Goal: Transaction & Acquisition: Purchase product/service

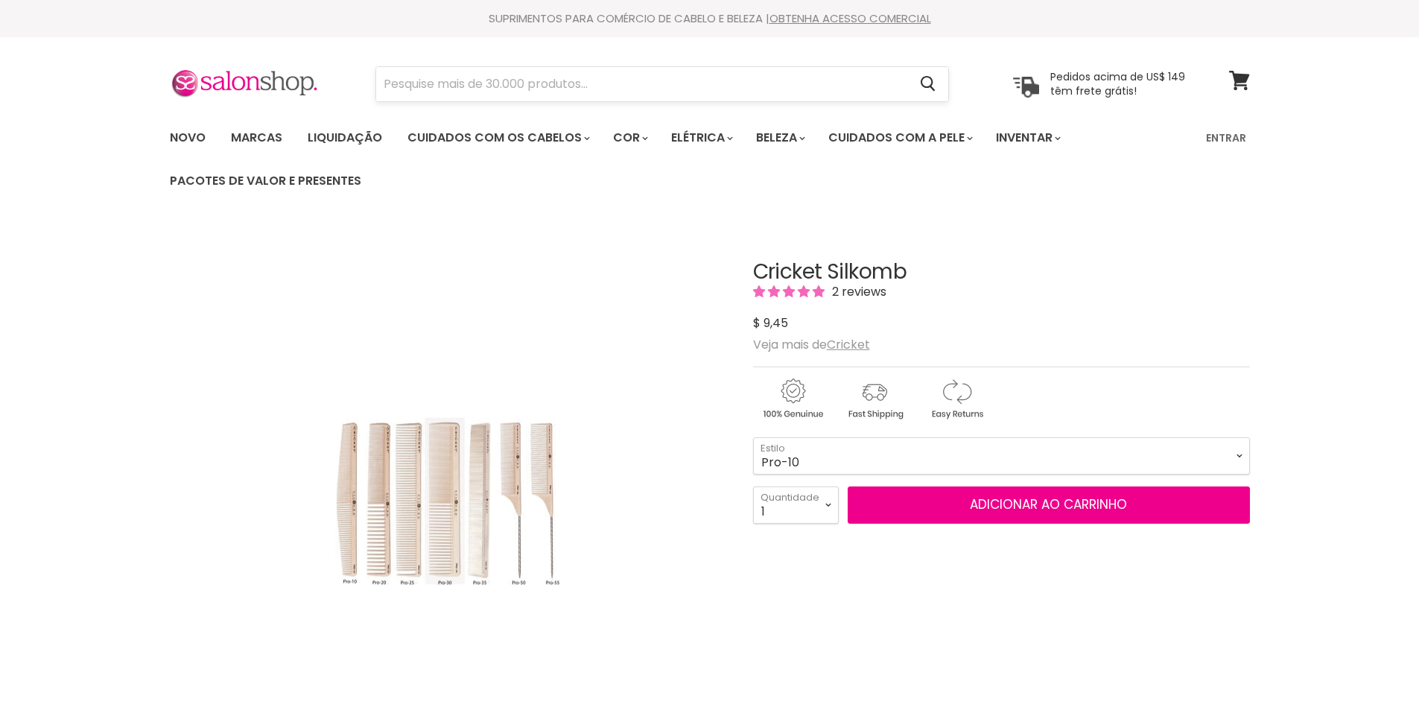
click at [468, 86] on input "Procurar" at bounding box center [642, 84] width 533 height 34
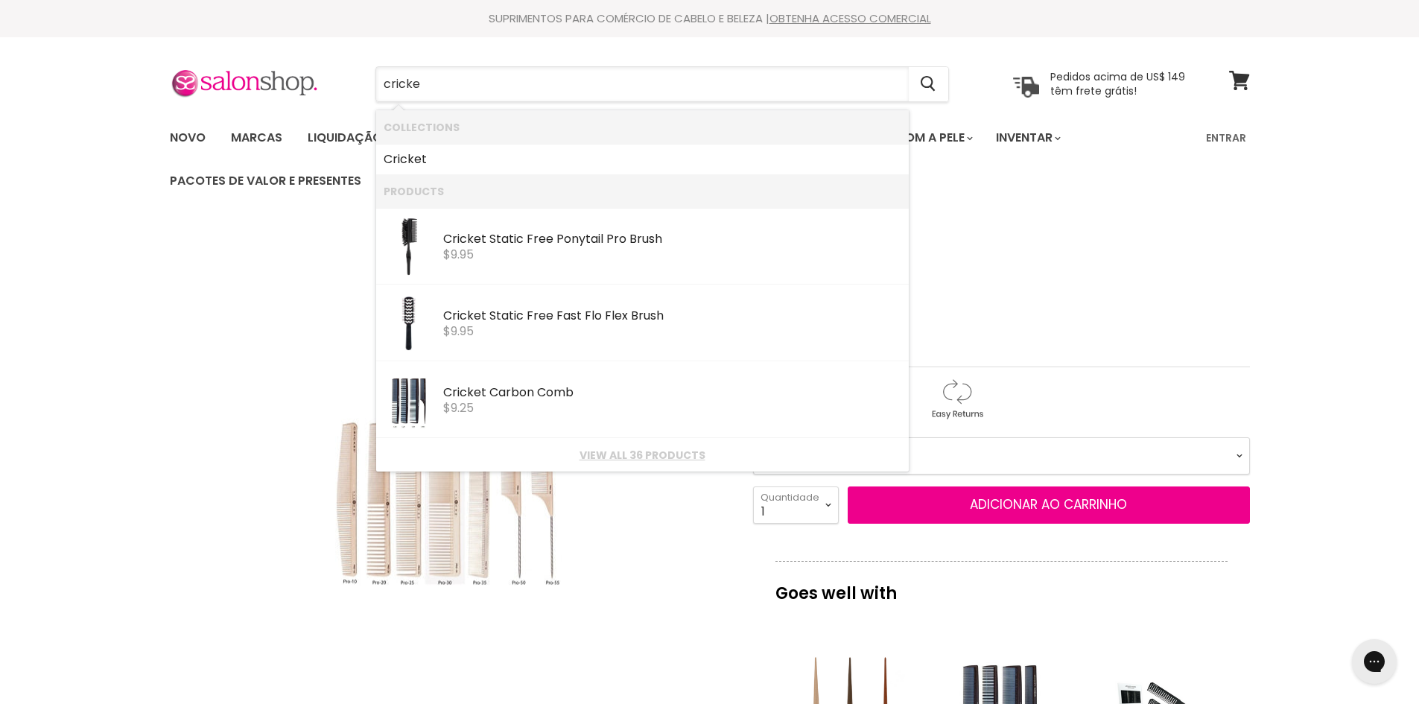
type input "cricket"
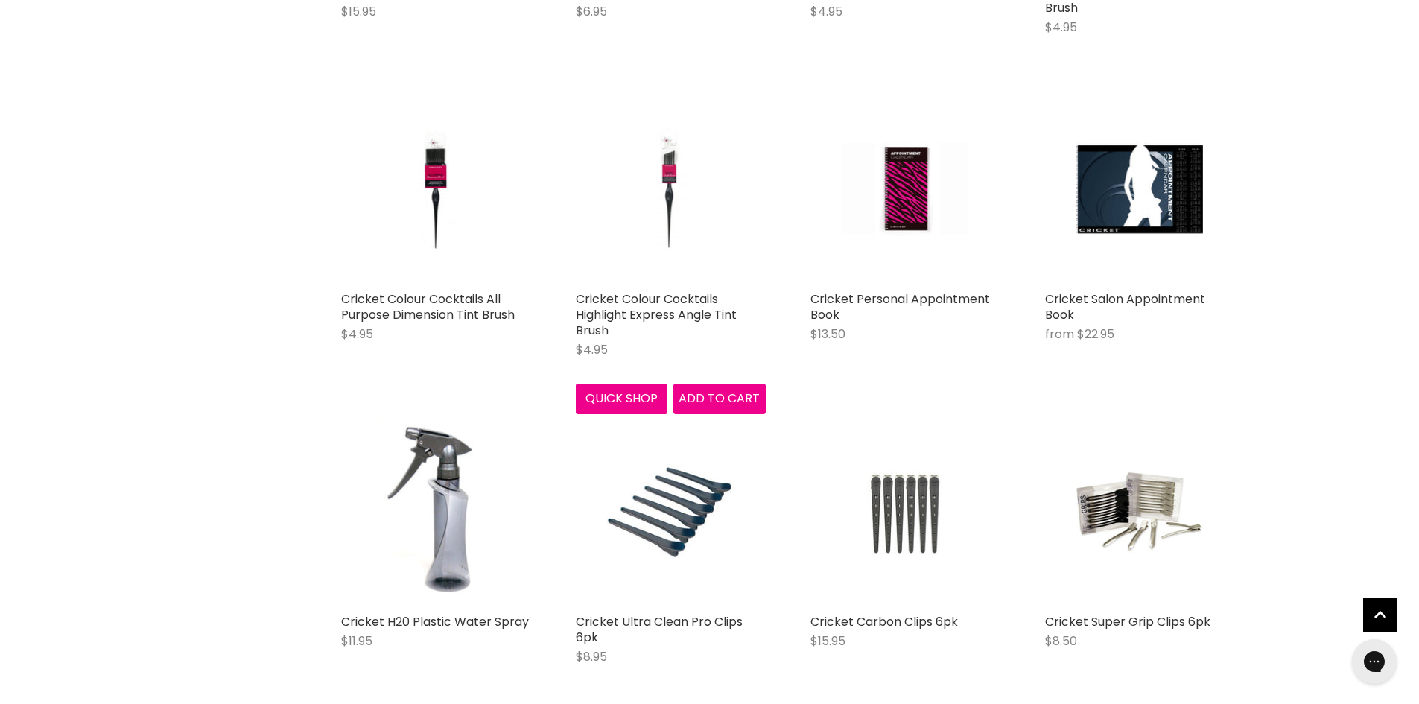
scroll to position [1267, 0]
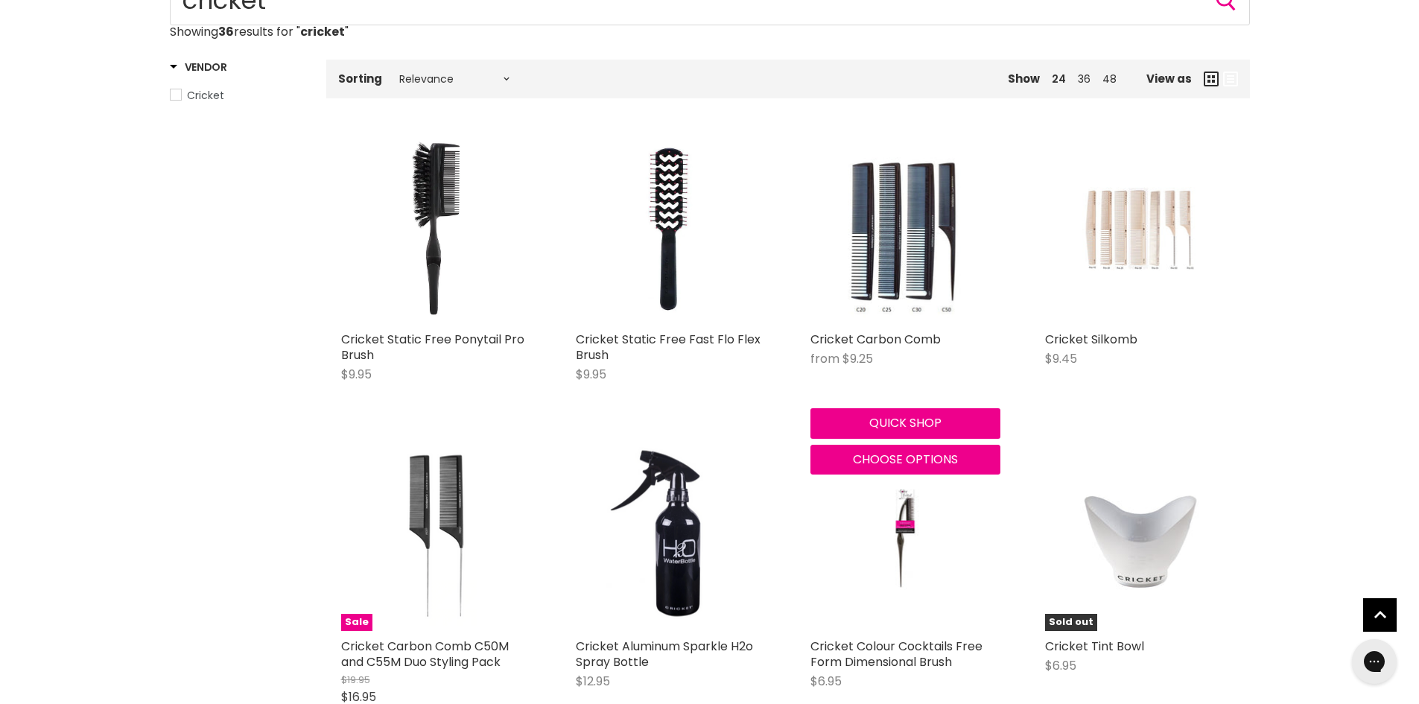
scroll to position [224, 0]
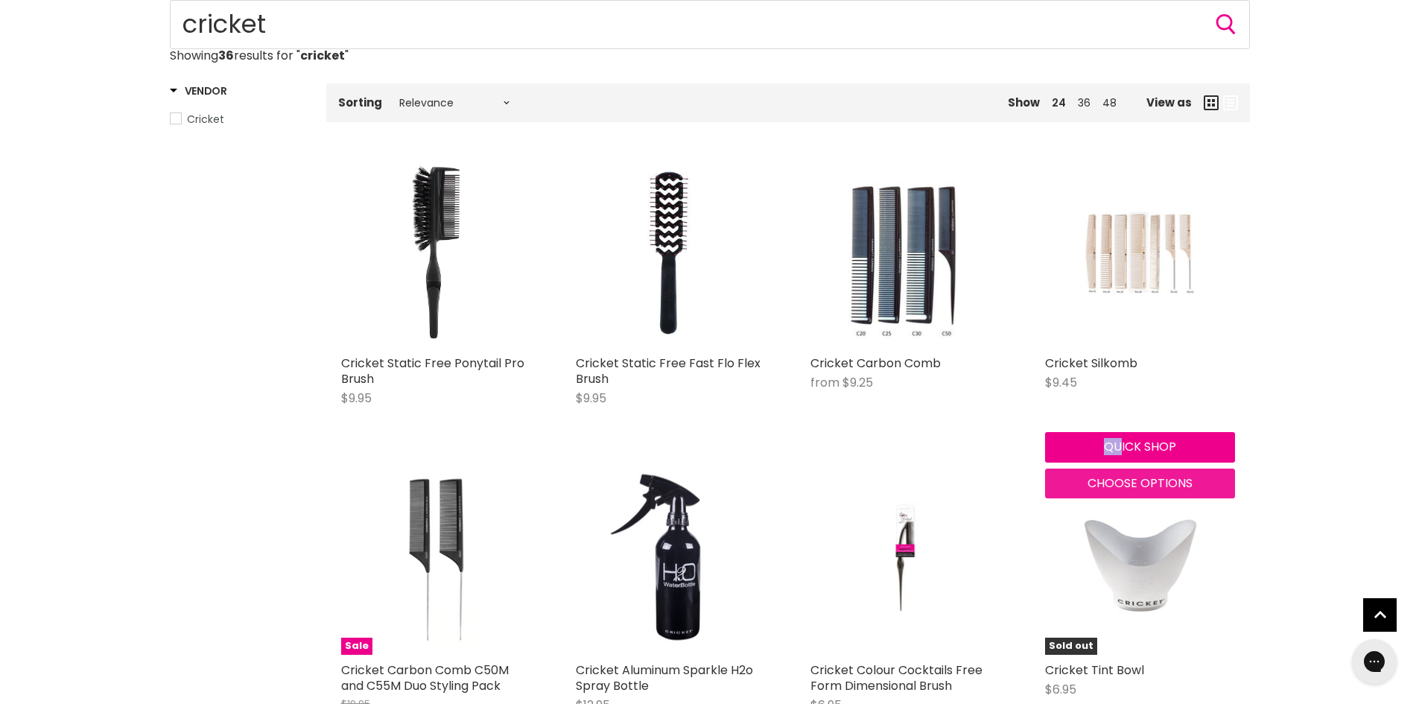
click at [1103, 477] on span "Choose options" at bounding box center [1140, 483] width 105 height 17
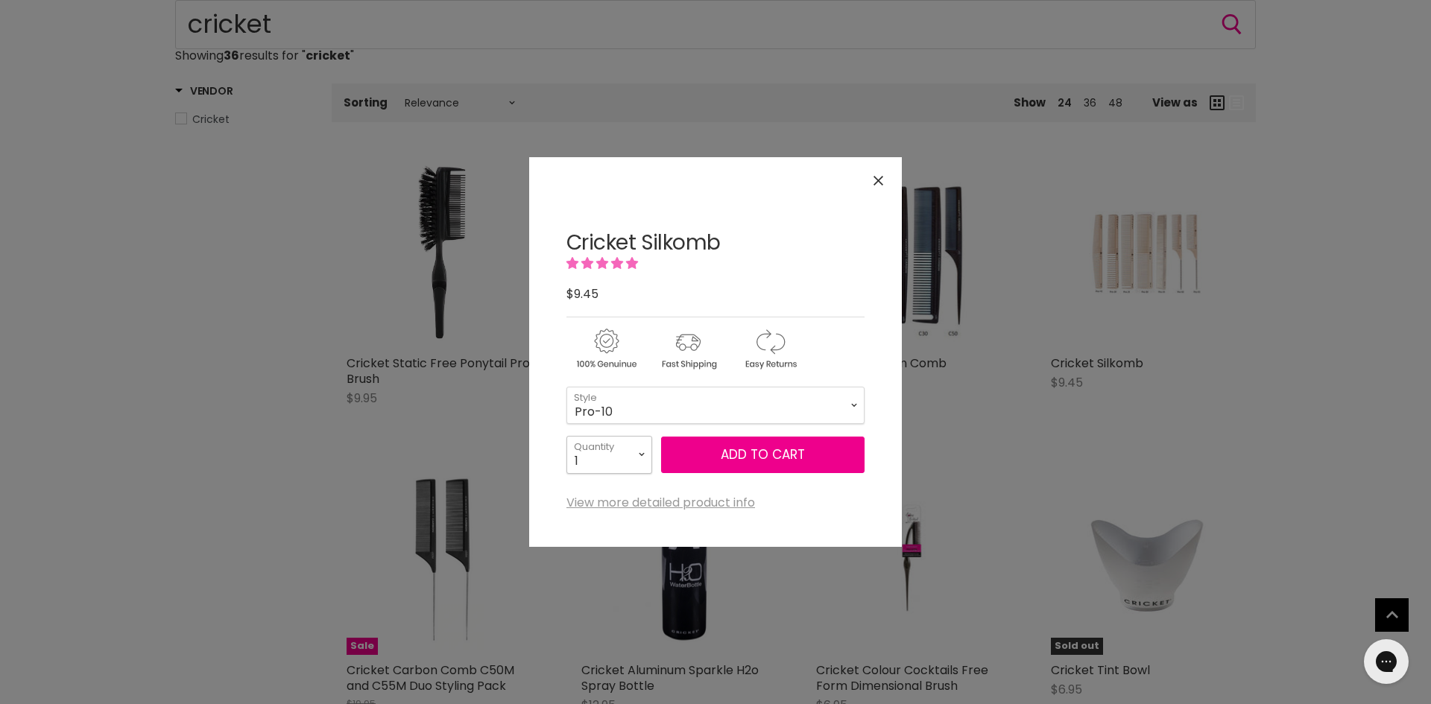
click at [641, 454] on select "1 2 3 4 5 6 7 8 9 10+" at bounding box center [609, 454] width 86 height 37
select select "6"
click at [566, 436] on select "1 2 3 4 5 6 7 8 9 10+" at bounding box center [609, 454] width 86 height 37
type input "6"
click at [739, 449] on span "Add to cart" at bounding box center [763, 455] width 84 height 18
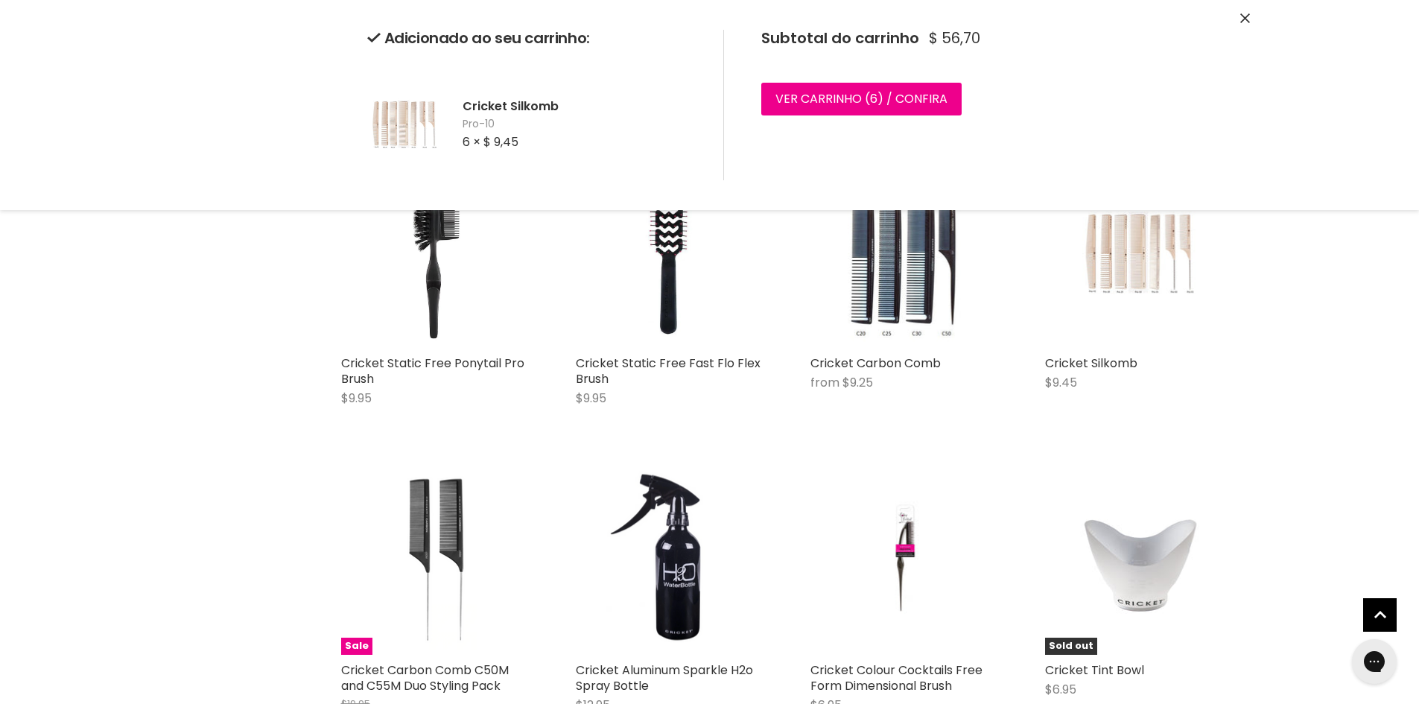
click at [1244, 13] on icon "Fechar" at bounding box center [1246, 18] width 10 height 10
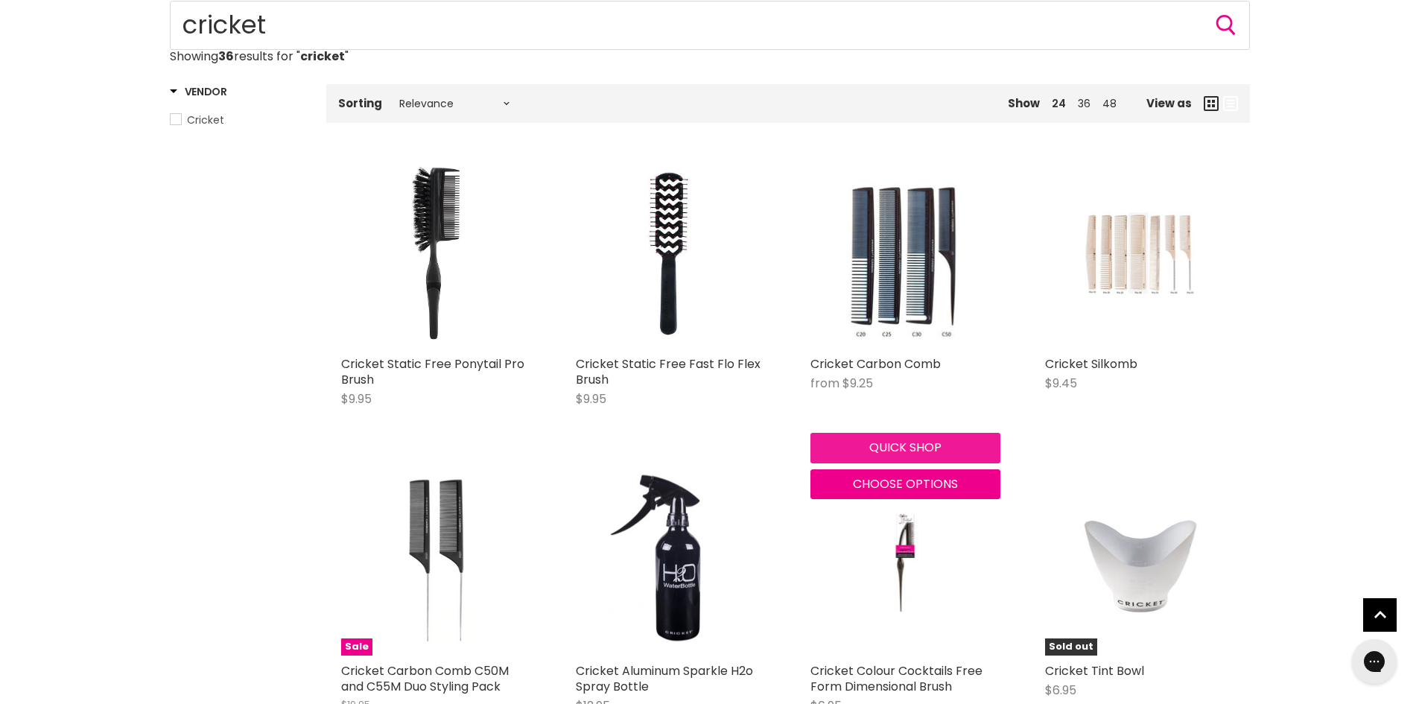
scroll to position [224, 0]
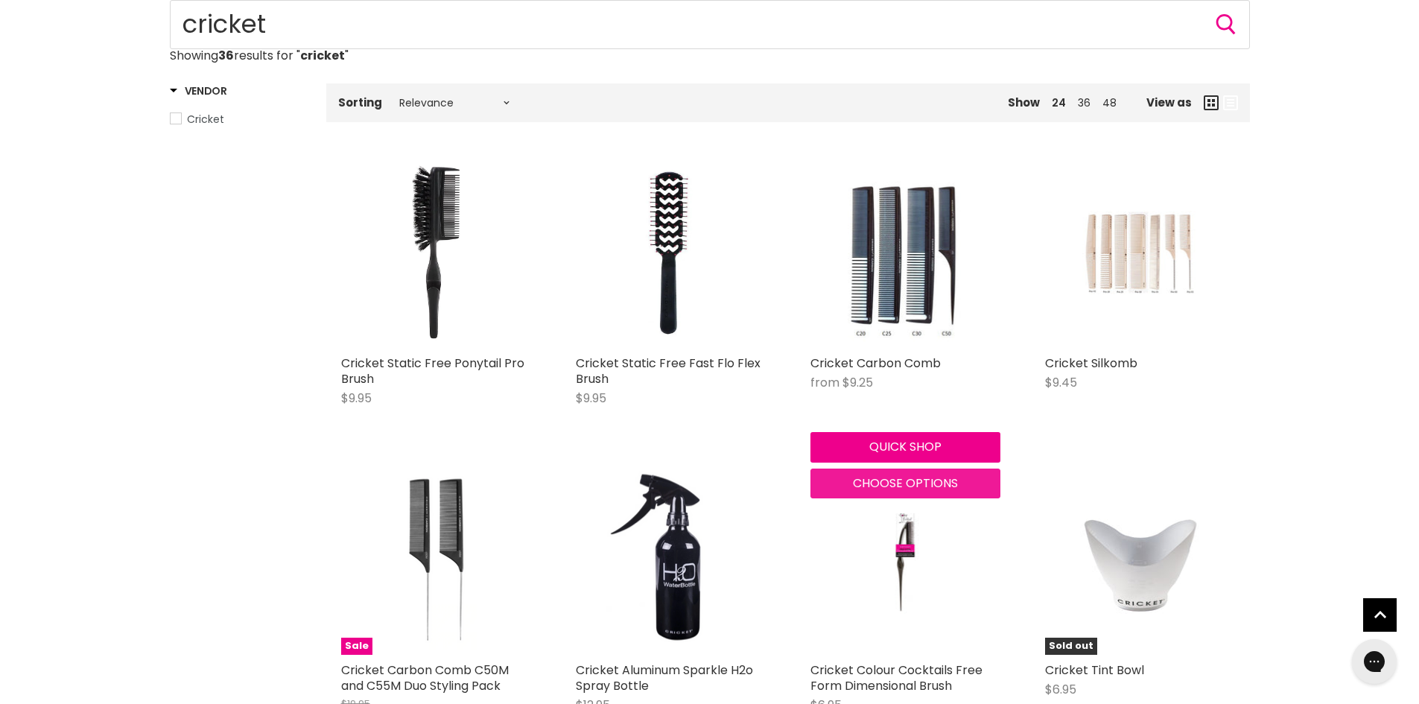
click at [919, 478] on span "Choose options" at bounding box center [905, 483] width 105 height 17
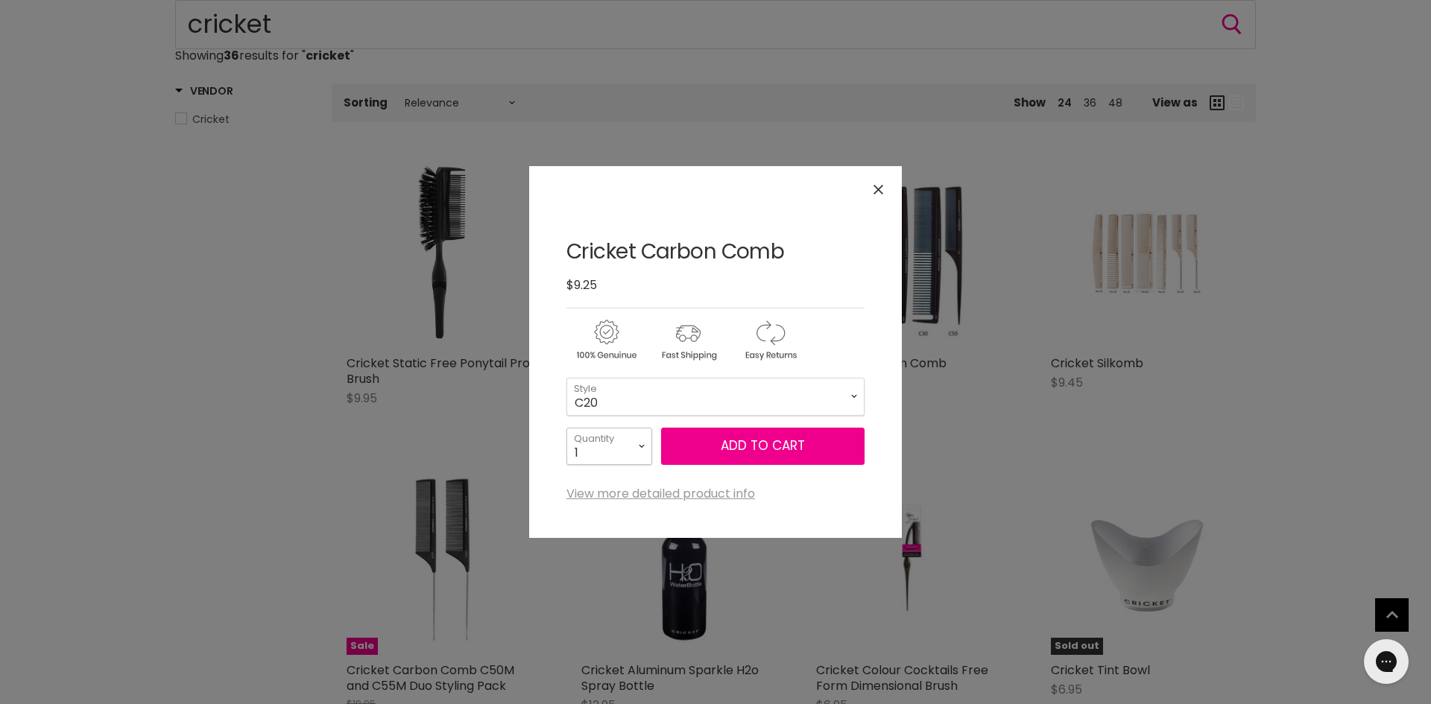
click at [642, 444] on select "1 2 3 4 5 6 7 8 9 10+" at bounding box center [609, 446] width 86 height 37
select select "6"
click at [566, 428] on select "1 2 3 4 5 6 7 8 9 10+" at bounding box center [609, 446] width 86 height 37
type input "6"
click at [791, 443] on span "Add to cart" at bounding box center [763, 446] width 84 height 18
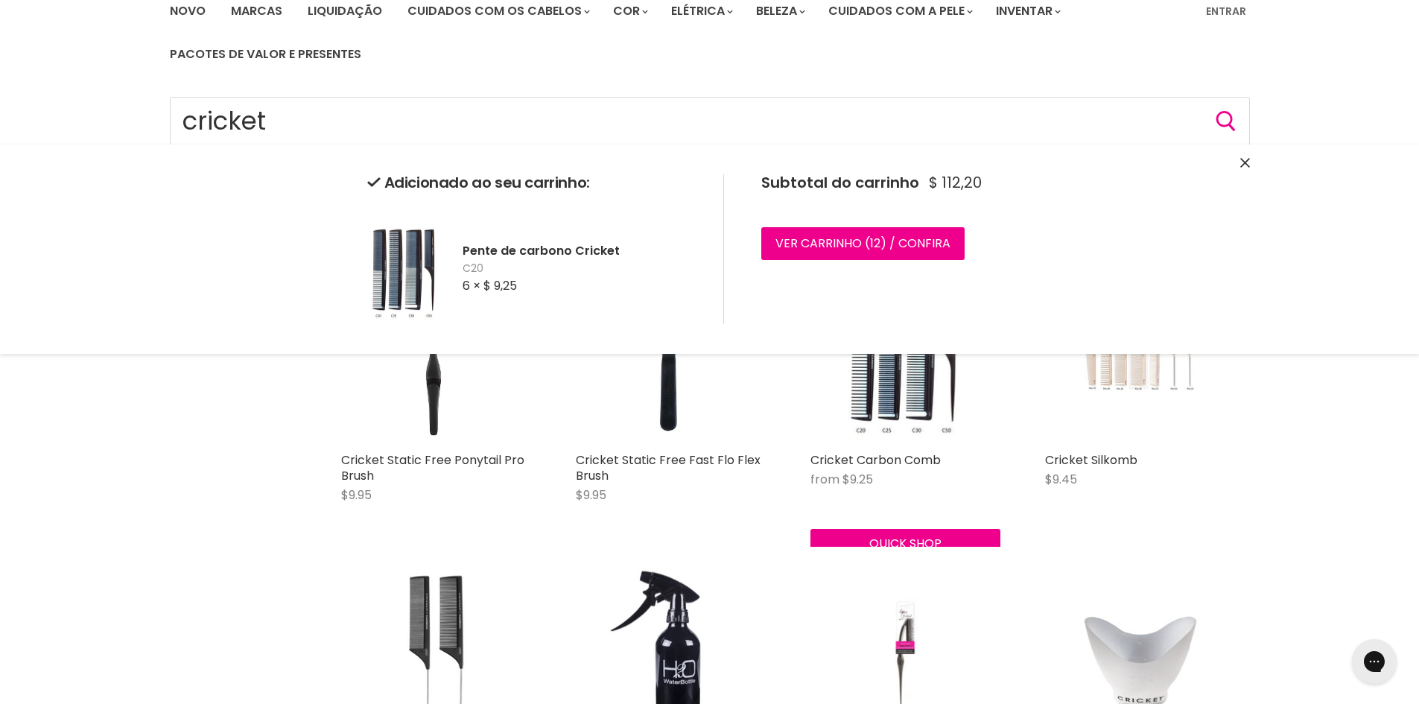
scroll to position [0, 0]
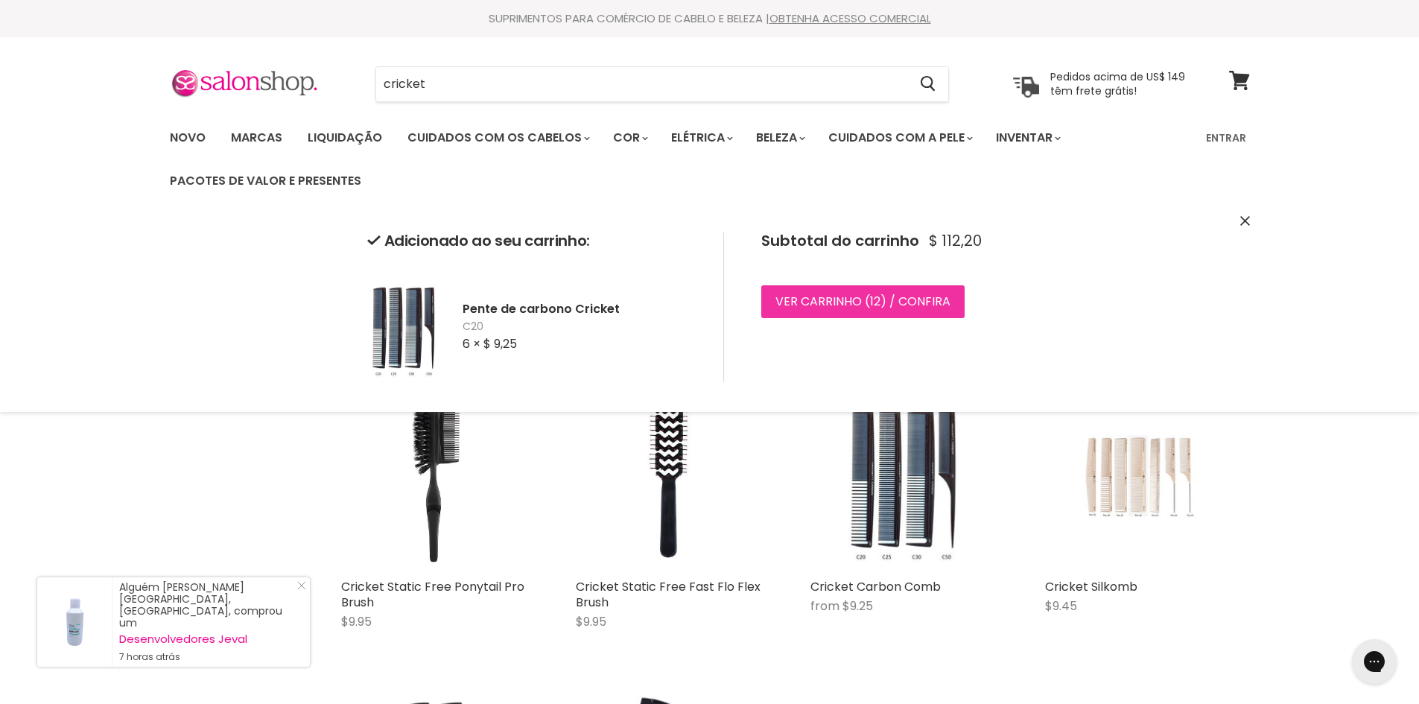
click at [920, 297] on font ") / Confira" at bounding box center [916, 301] width 70 height 17
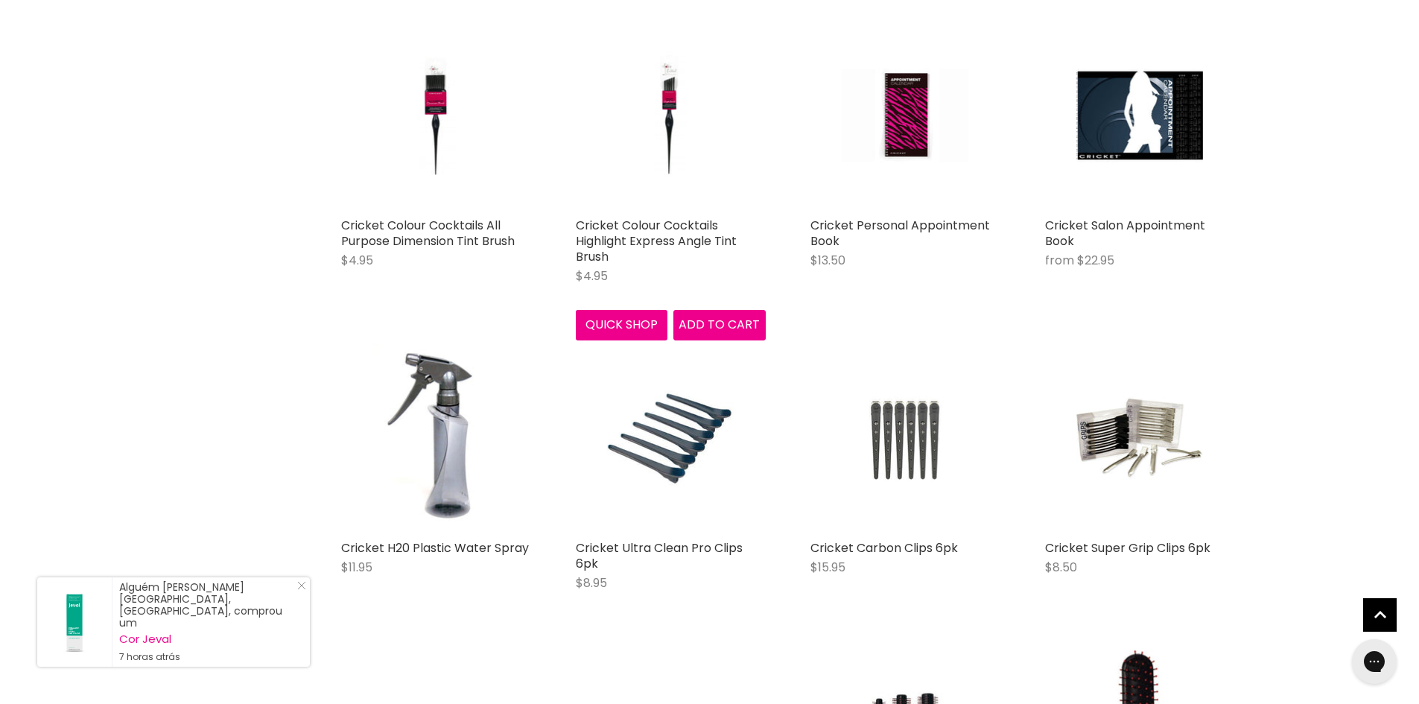
scroll to position [1341, 0]
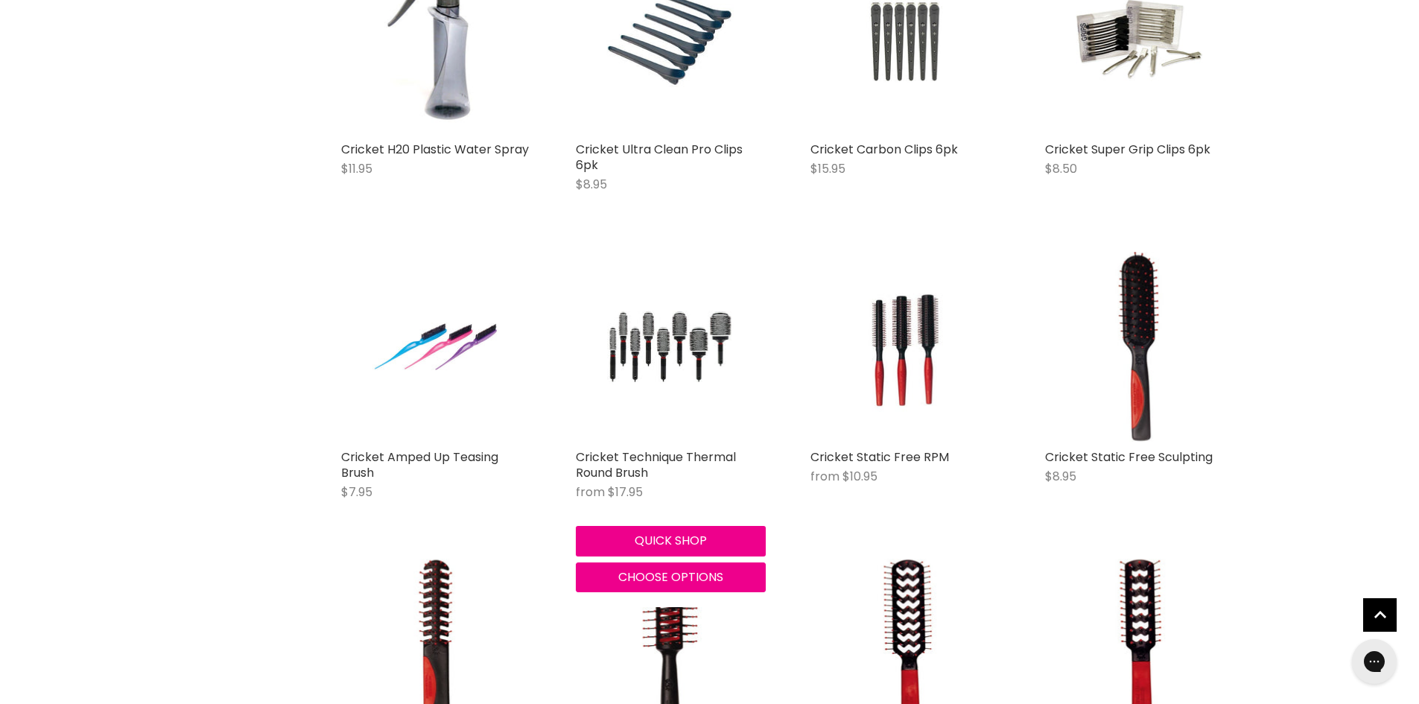
scroll to position [1714, 0]
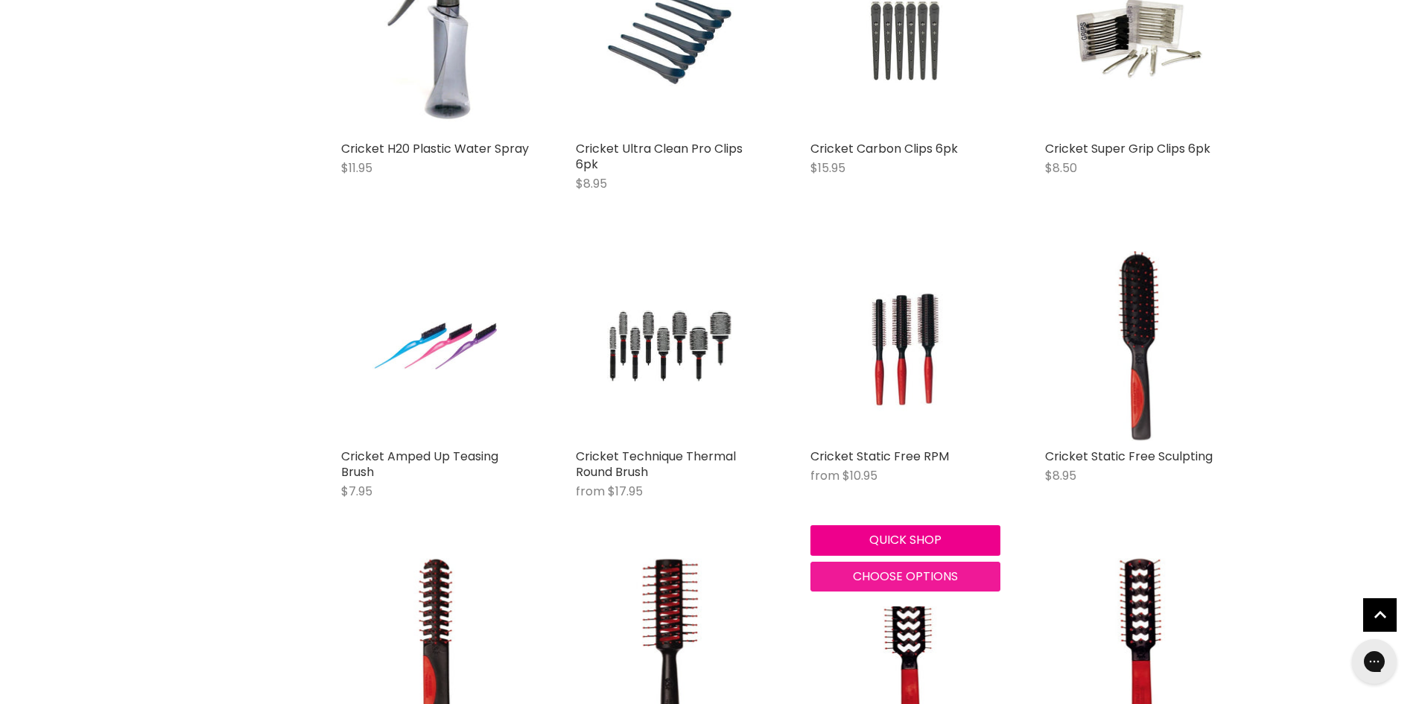
click at [917, 571] on span "Choose options" at bounding box center [905, 576] width 105 height 17
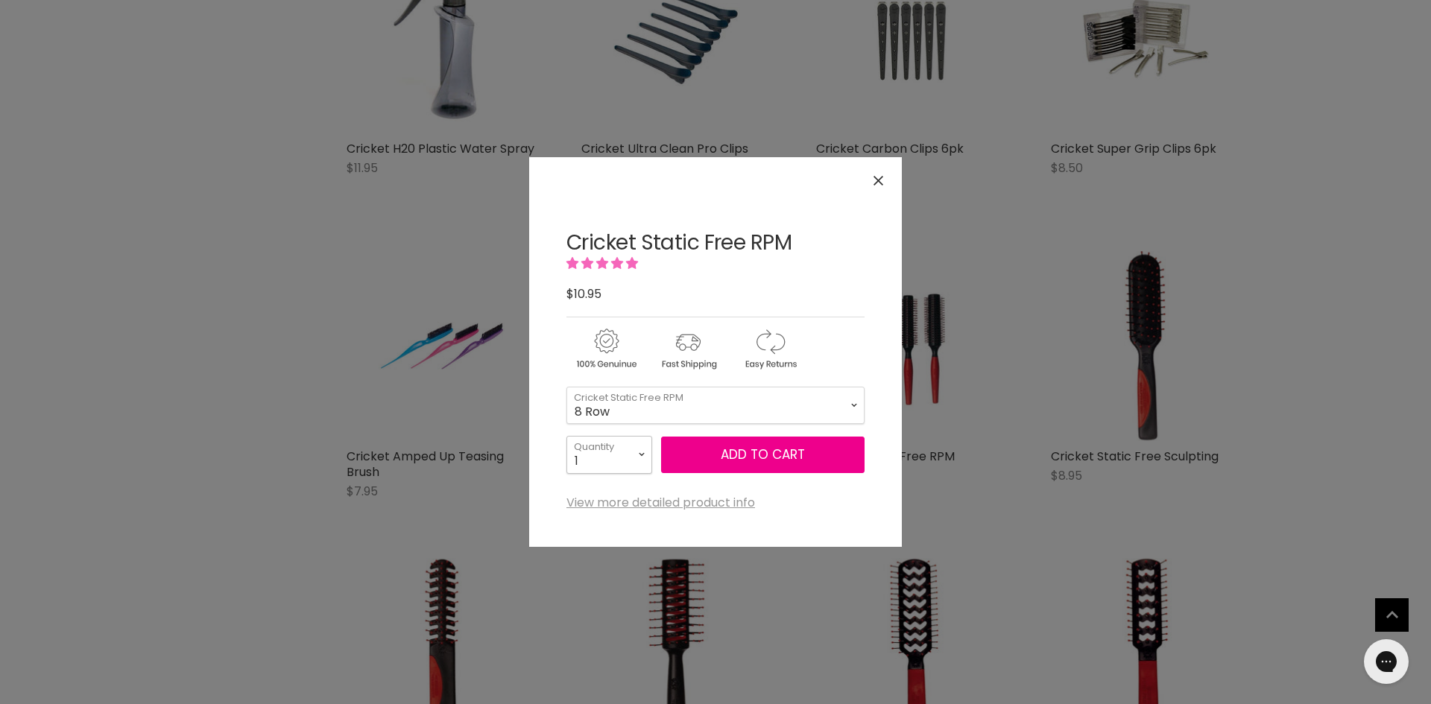
click at [643, 449] on select "1 2 3 4 5 6 7 8 9 10+" at bounding box center [609, 454] width 86 height 37
select select "6"
click at [566, 436] on select "1 2 3 4 5 6 7 8 9 10+" at bounding box center [609, 454] width 86 height 37
type input "6"
click at [741, 451] on span "Add to cart" at bounding box center [763, 455] width 84 height 18
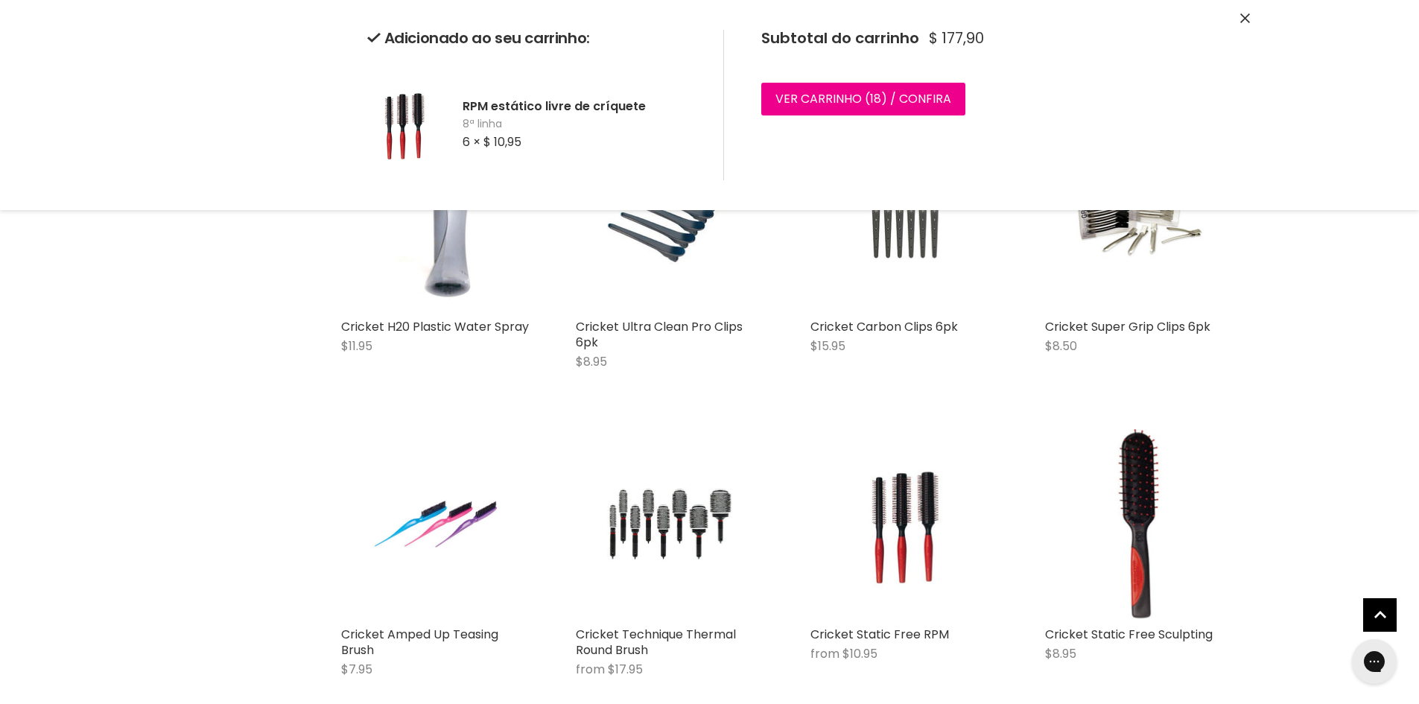
scroll to position [1490, 0]
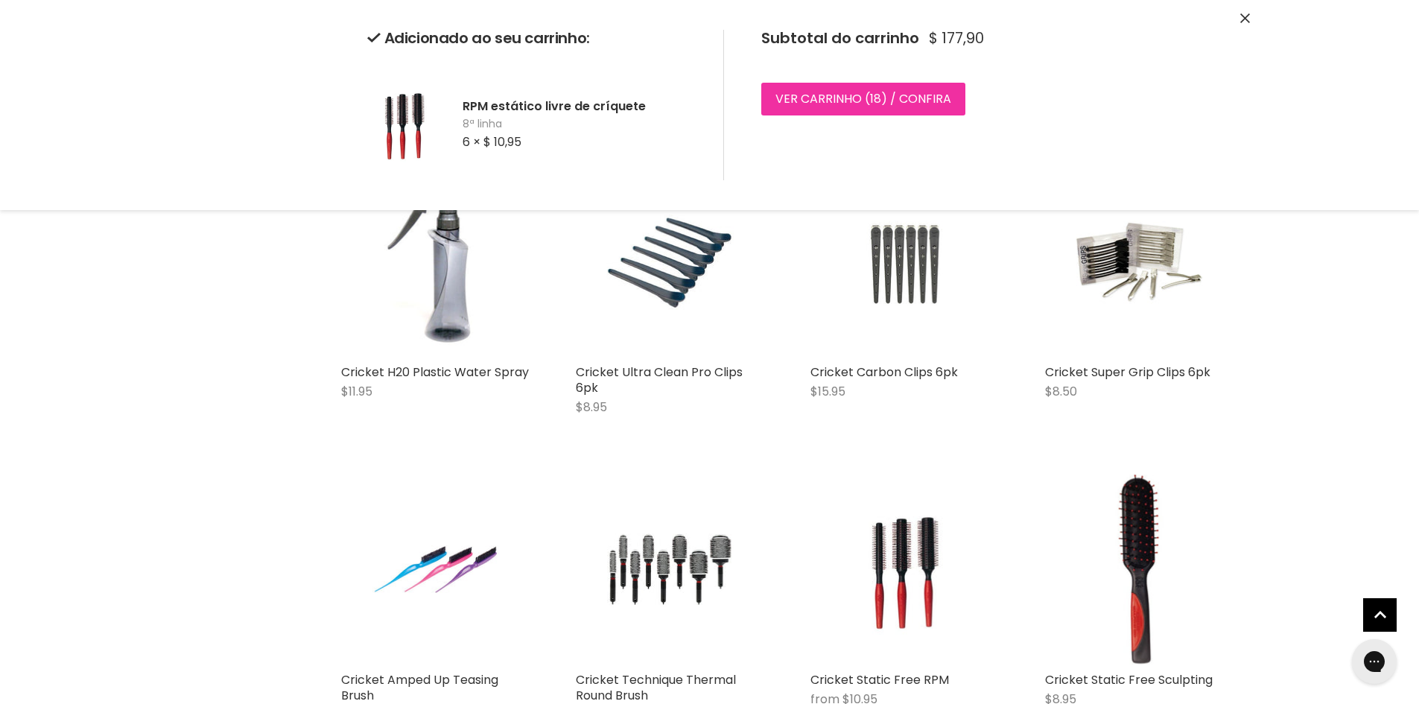
click at [854, 89] on link "Ver carrinho ( 18 ) / Confira" at bounding box center [863, 99] width 204 height 33
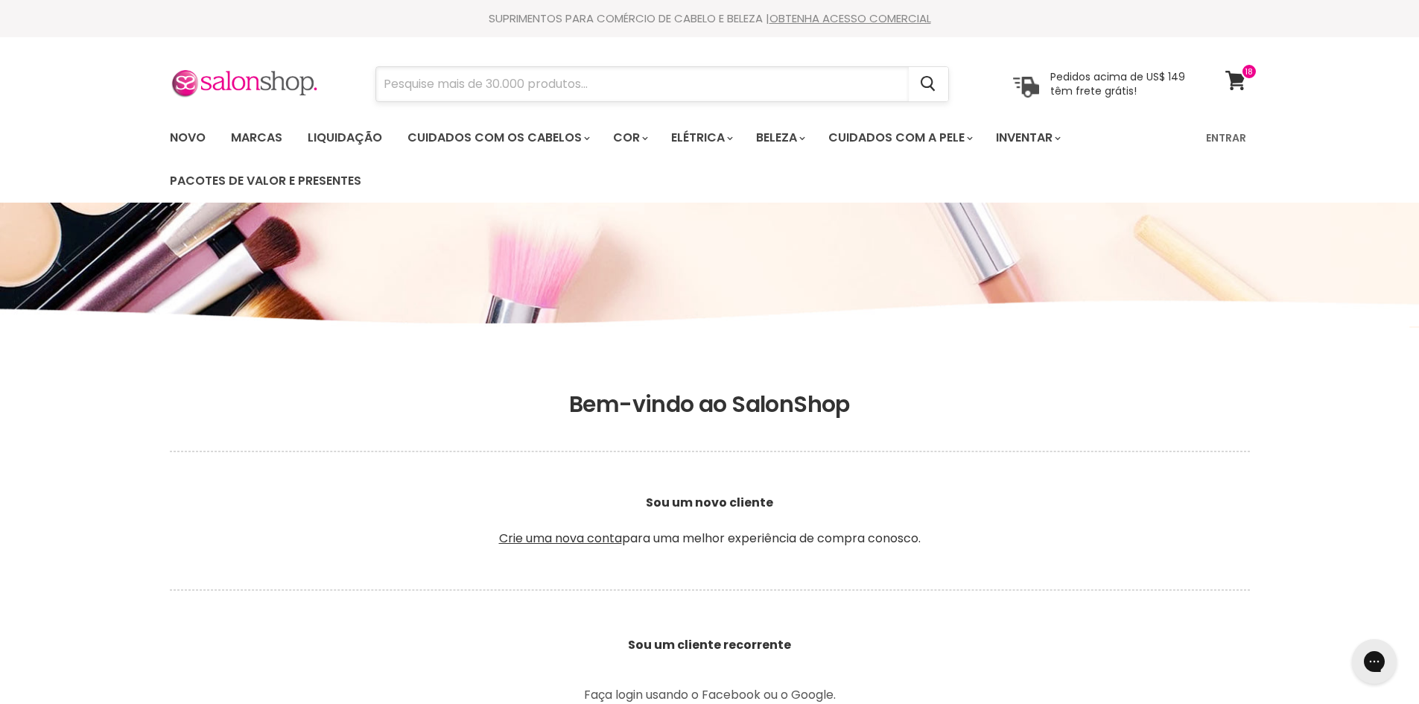
click at [667, 82] on input "Procurar" at bounding box center [642, 84] width 533 height 34
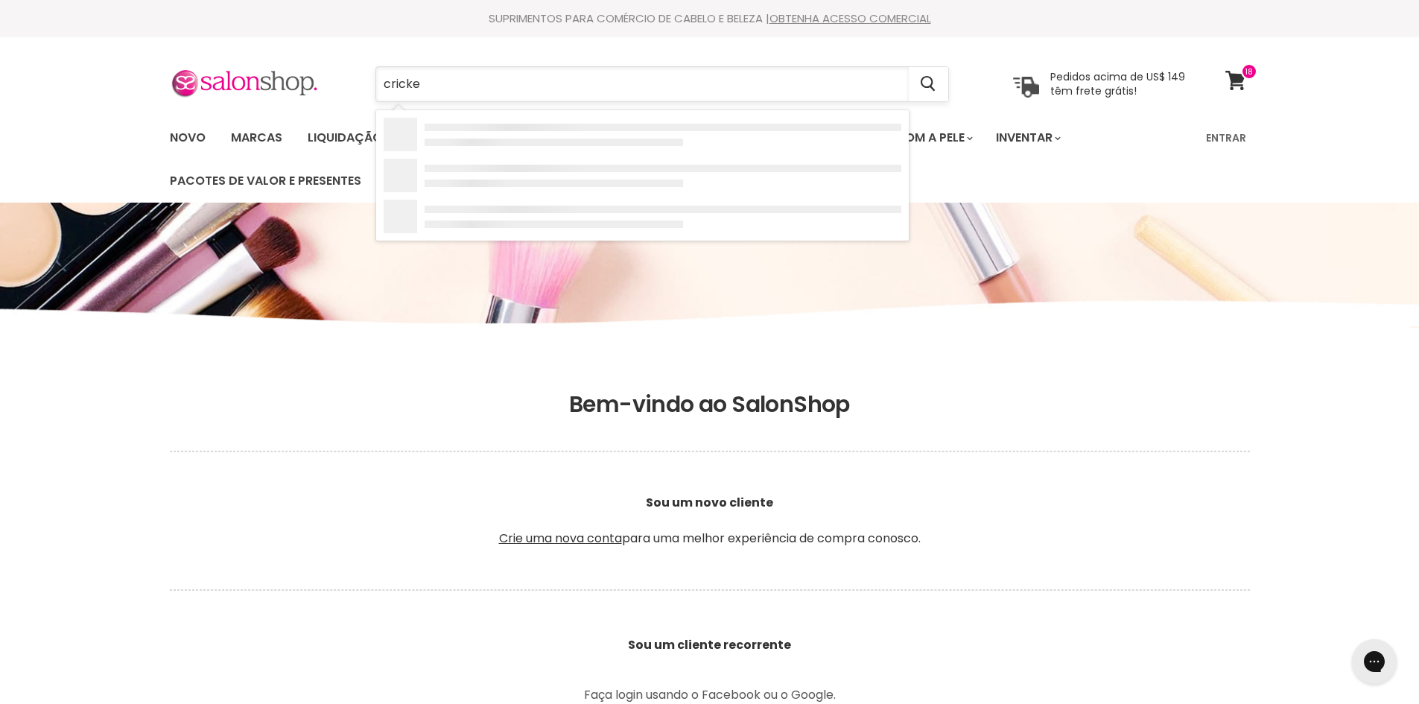
type input "cricket"
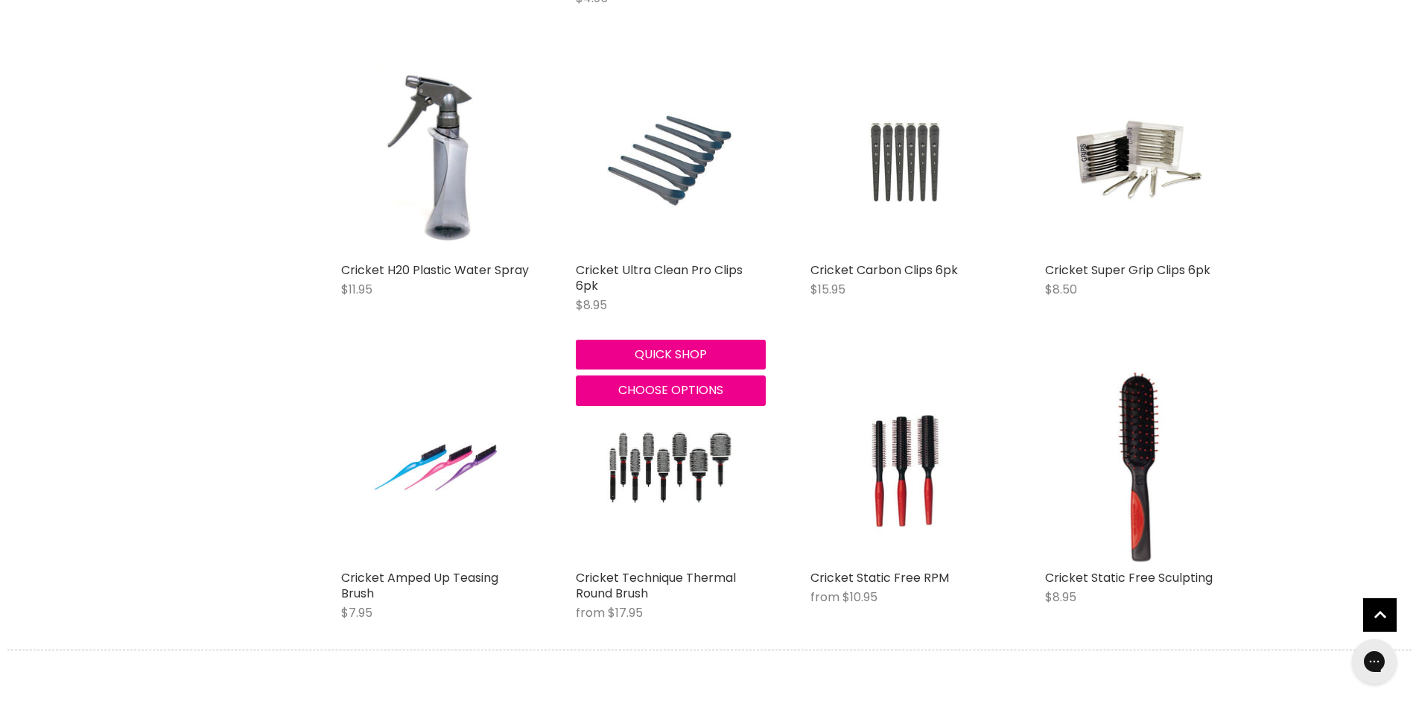
scroll to position [1714, 0]
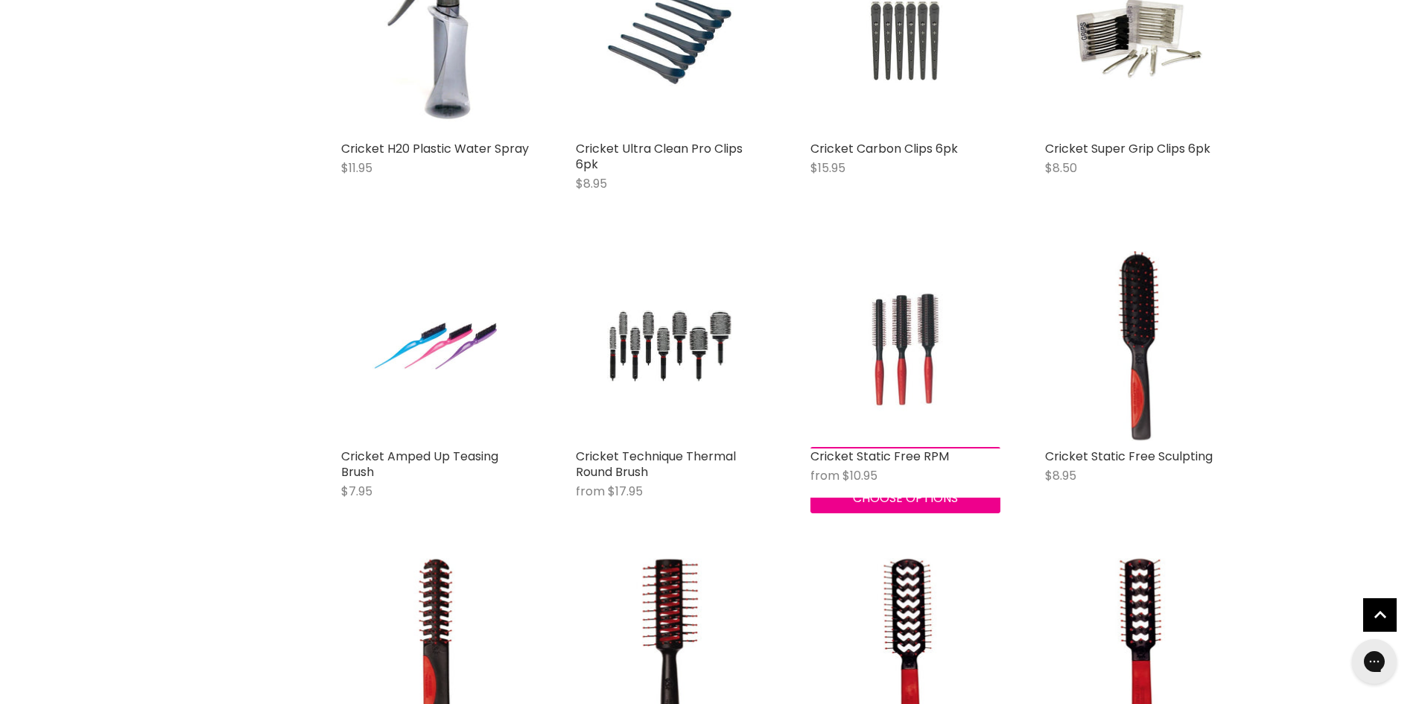
click at [899, 347] on img "Conteúdo principal" at bounding box center [905, 346] width 126 height 190
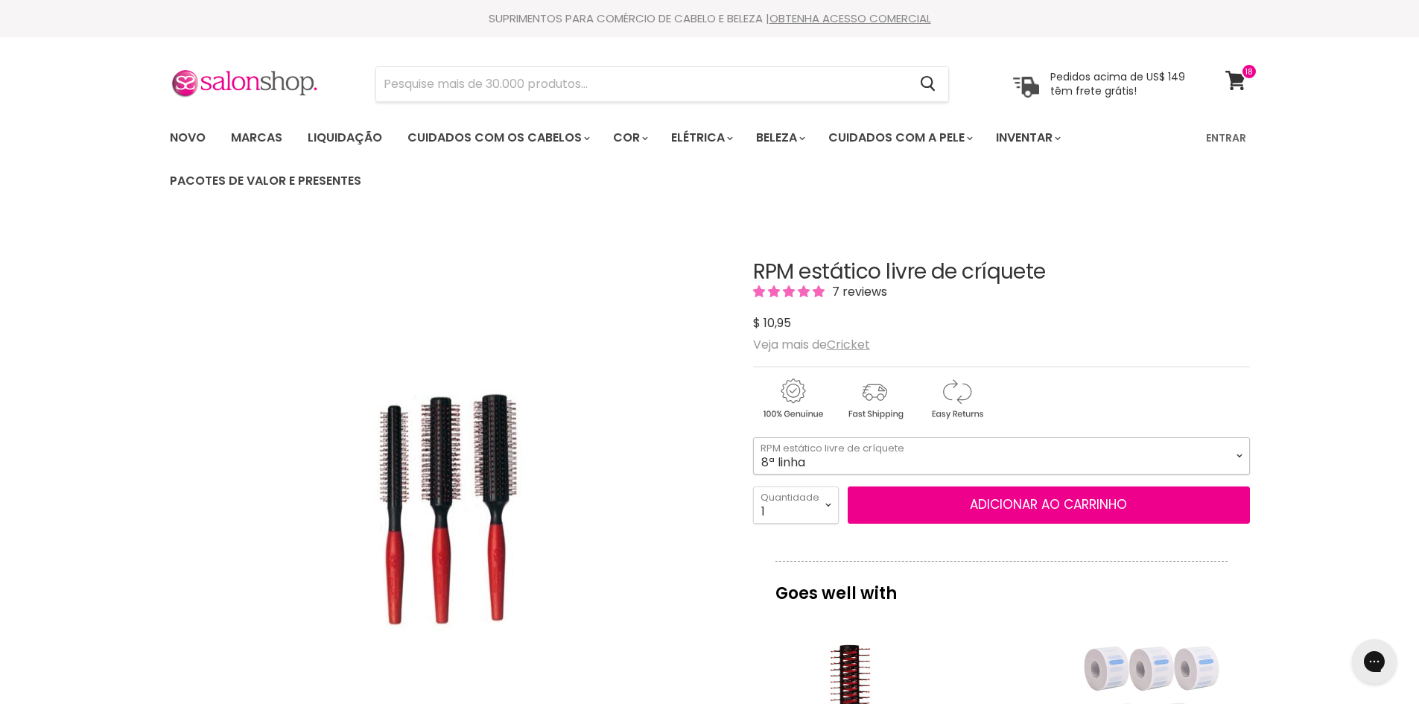
click at [1032, 454] on select "8ª linha 12ª linha 12 fileiras XL" at bounding box center [1001, 455] width 497 height 37
click at [753, 437] on select "8ª linha 12ª linha 12 fileiras XL" at bounding box center [1001, 455] width 497 height 37
click at [873, 455] on select "8ª linha 12ª linha 12 fileiras XL" at bounding box center [1001, 455] width 497 height 37
select select "8 Row"
click at [753, 437] on select "8ª linha 12ª linha 12 fileiras XL" at bounding box center [1001, 455] width 497 height 37
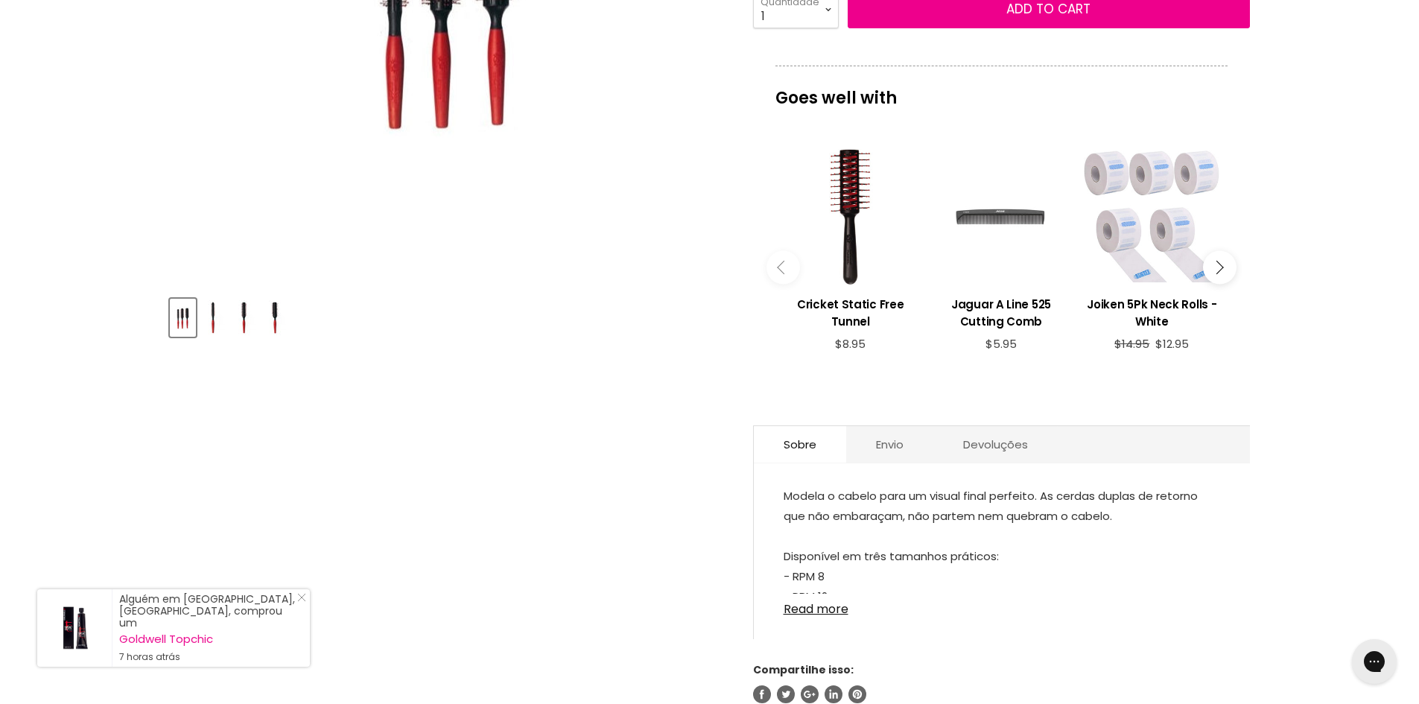
scroll to position [522, 0]
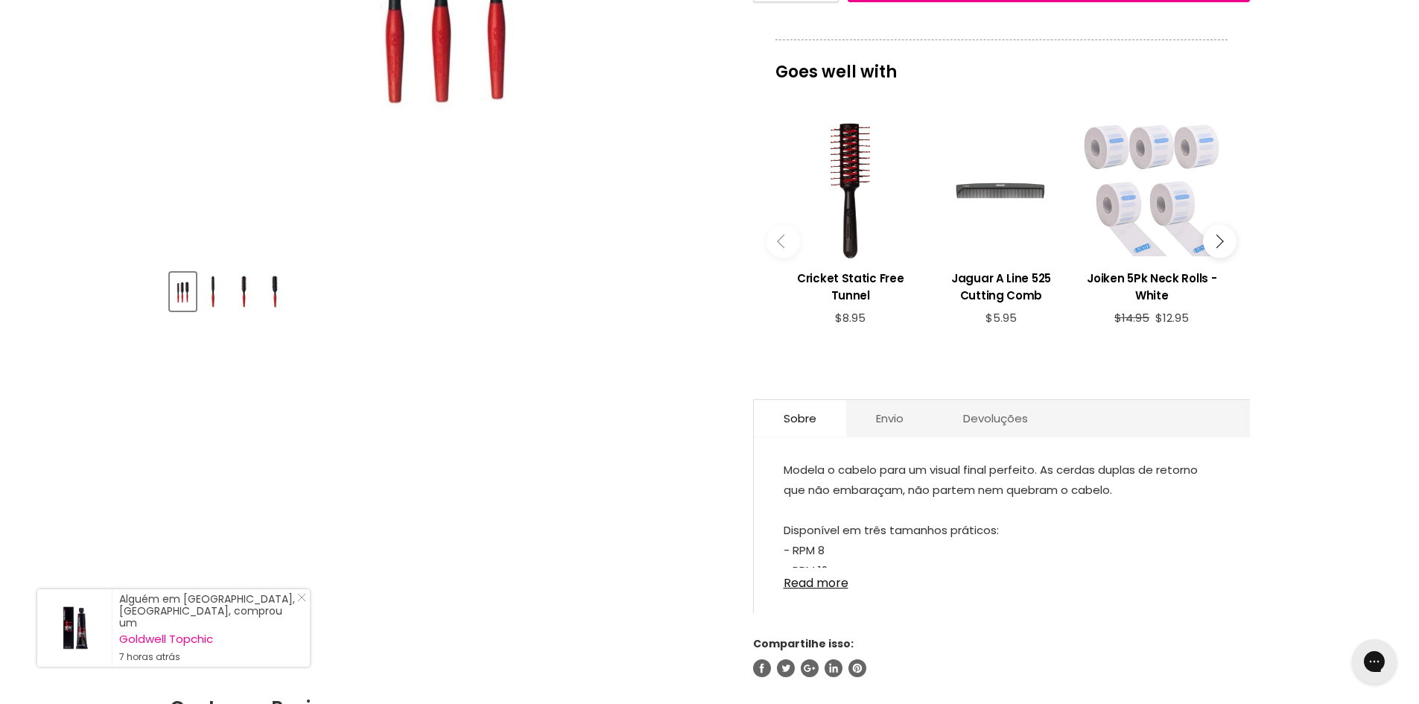
click at [214, 288] on img "Miniaturas de produtos" at bounding box center [213, 291] width 23 height 35
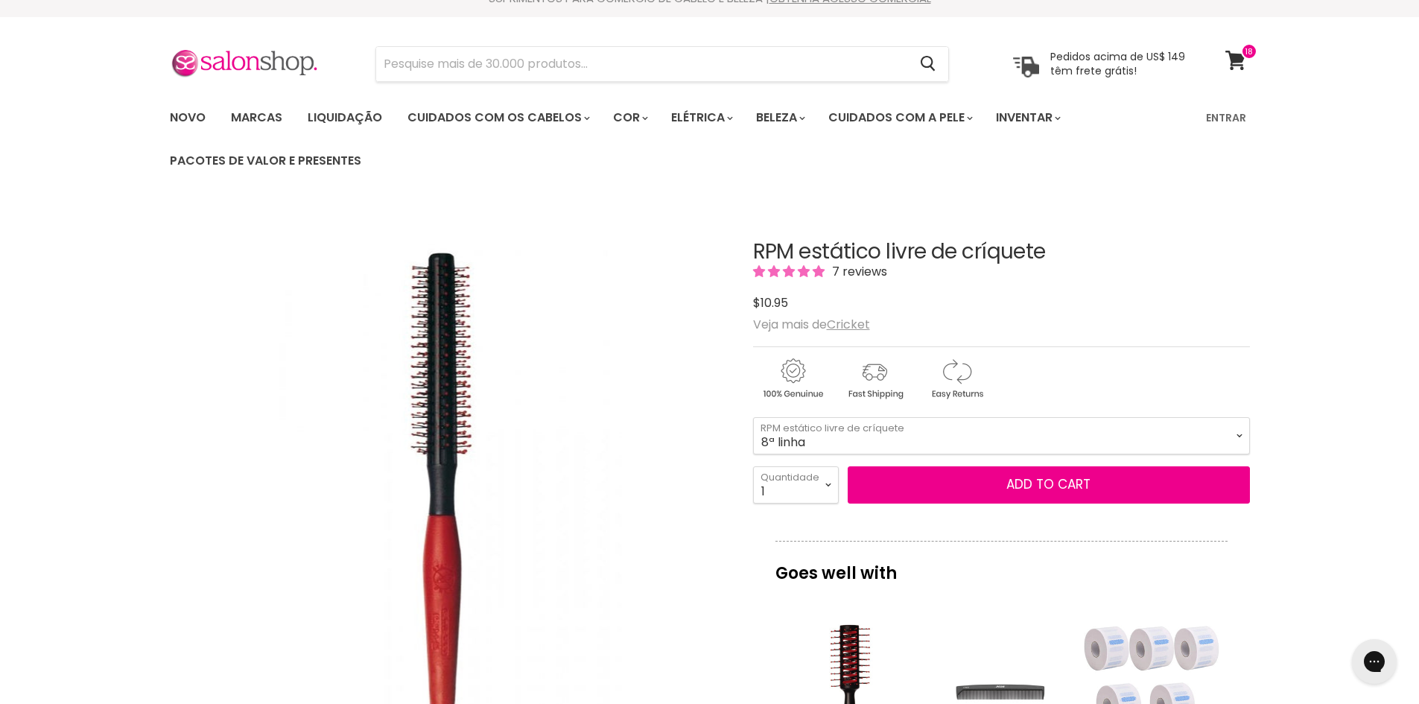
scroll to position [0, 0]
